Goal: Check status: Check status

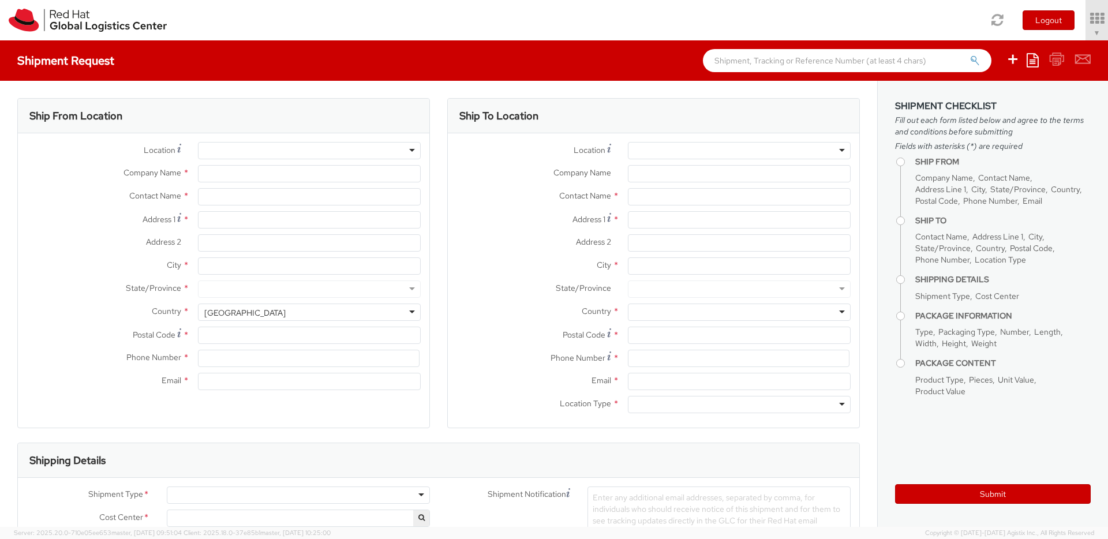
select select "850"
select select
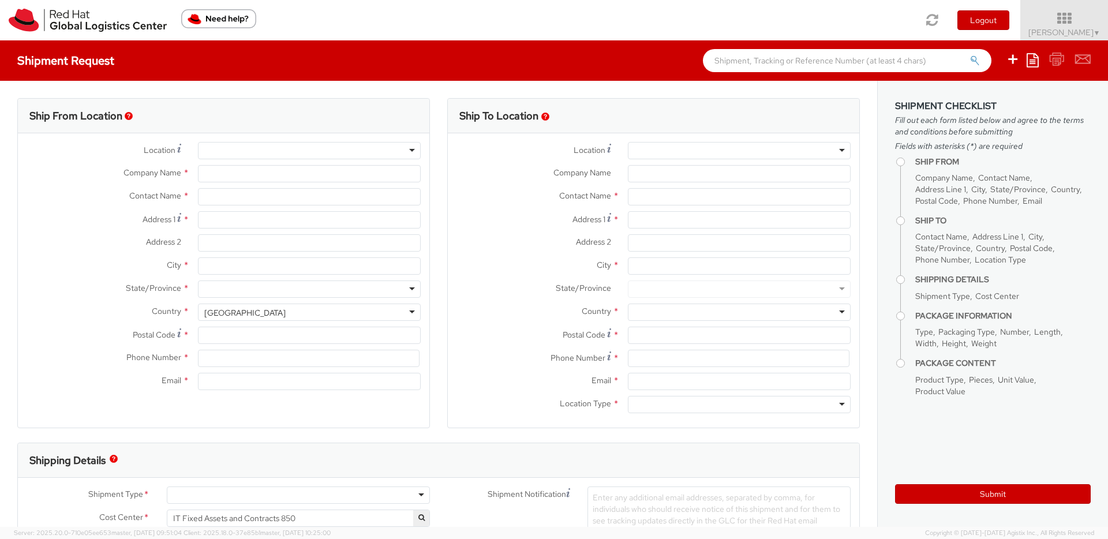
type input "Red Hat Czech s.r.o."
type input "[PERSON_NAME]"
type input "Purkynova 647/111"
type input "[GEOGRAPHIC_DATA]"
type input "621 00"
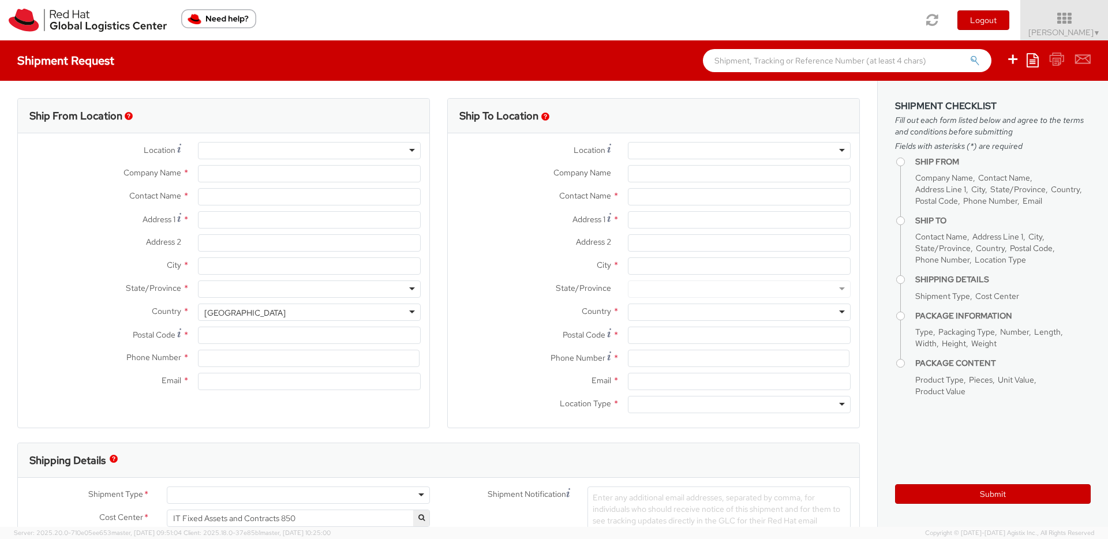
type input "420 532 294 555"
type input "[EMAIL_ADDRESS][DOMAIN_NAME]"
select select "CM"
select select "KGS"
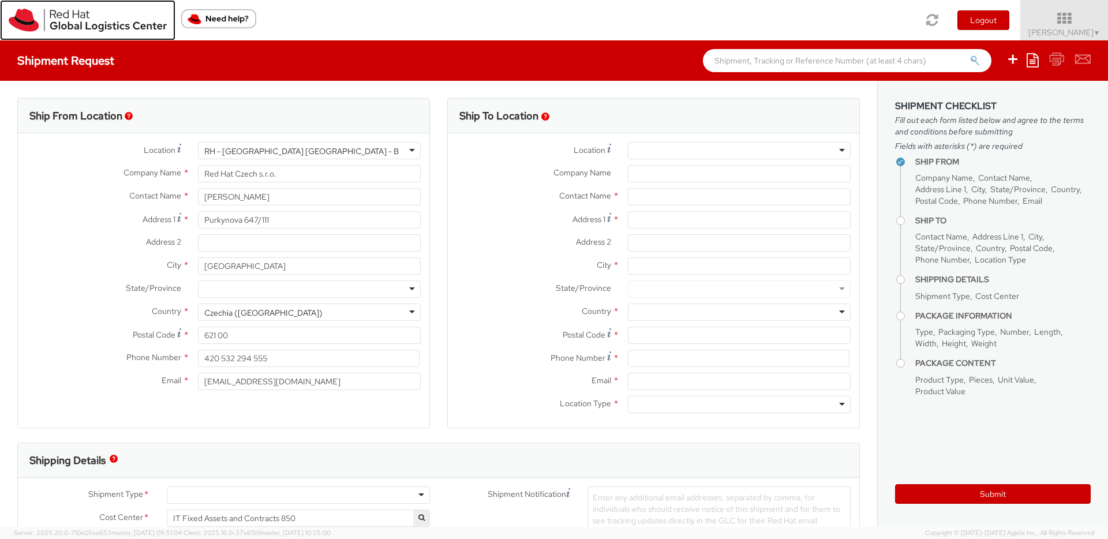
click at [36, 26] on img at bounding box center [88, 20] width 158 height 23
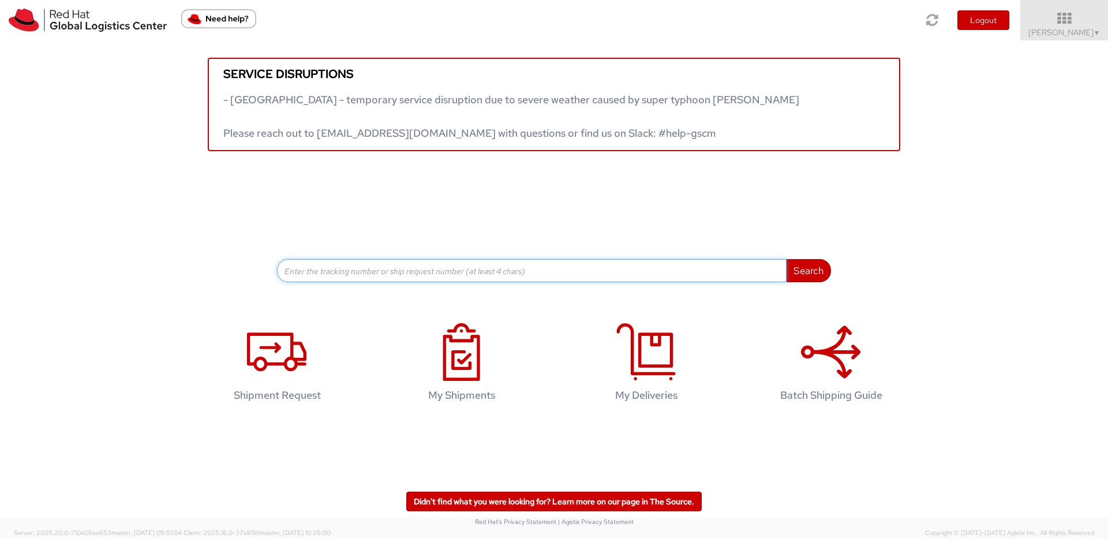
click at [413, 280] on input at bounding box center [532, 270] width 510 height 23
paste input "56920215"
type input "56920215"
click at [786, 259] on button "Search" at bounding box center [808, 270] width 45 height 23
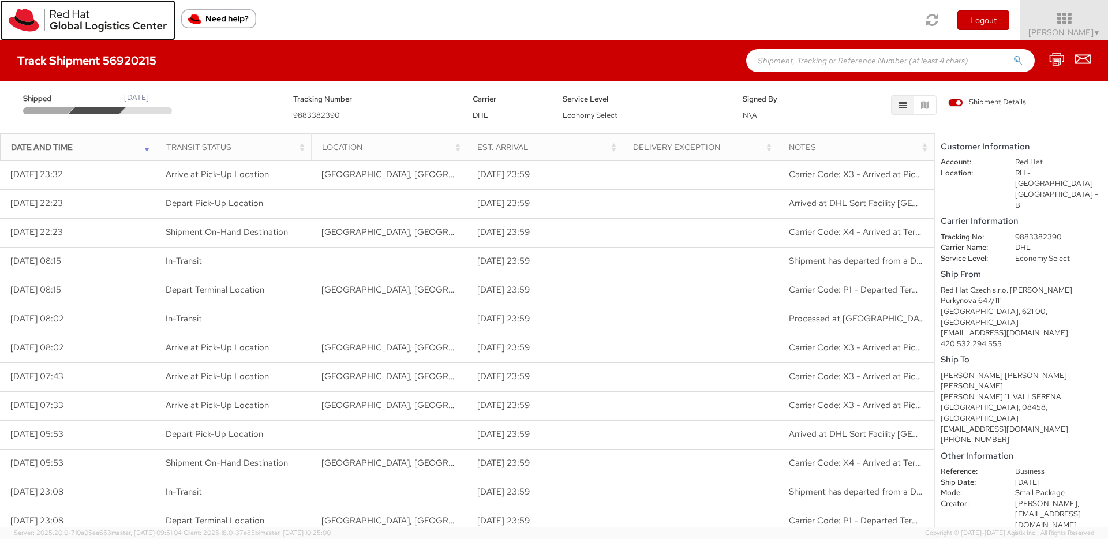
click at [23, 25] on img at bounding box center [88, 20] width 158 height 23
